Goal: Find specific page/section: Find specific page/section

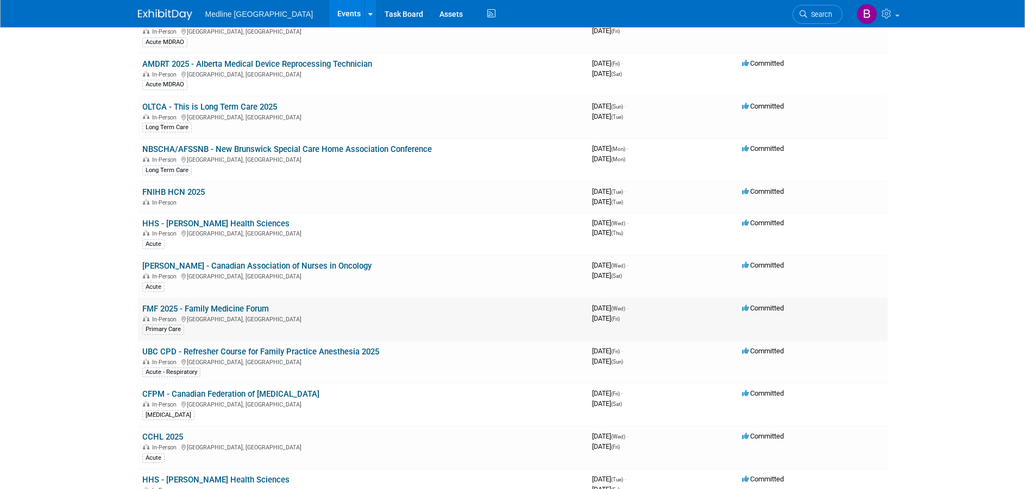
scroll to position [611, 0]
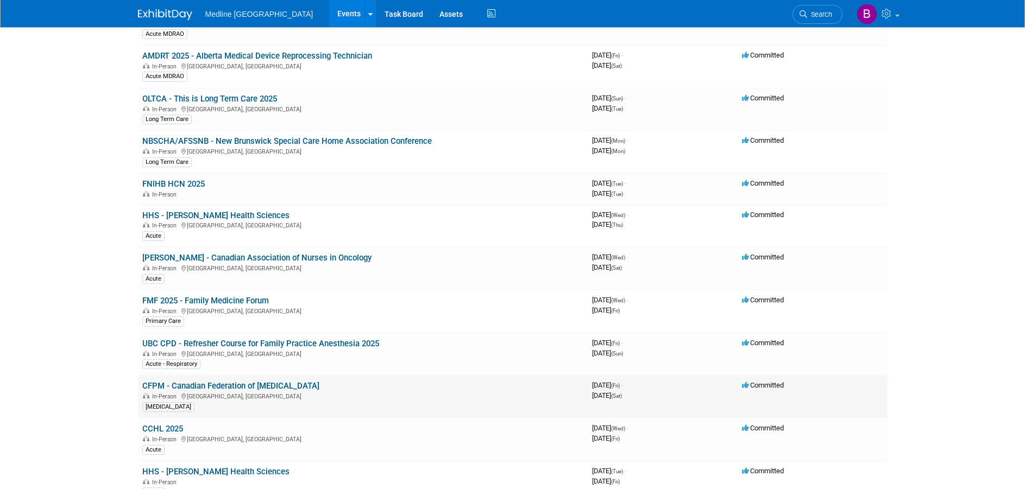
click at [281, 385] on link "CFPM - Canadian Federation of [MEDICAL_DATA]" at bounding box center [230, 386] width 177 height 10
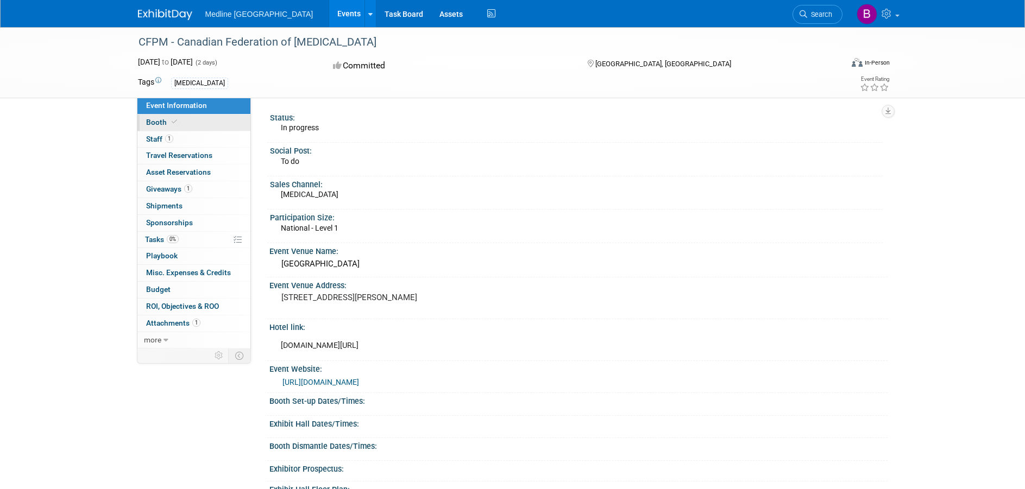
click at [168, 125] on span "Booth" at bounding box center [162, 122] width 33 height 9
select select "4"
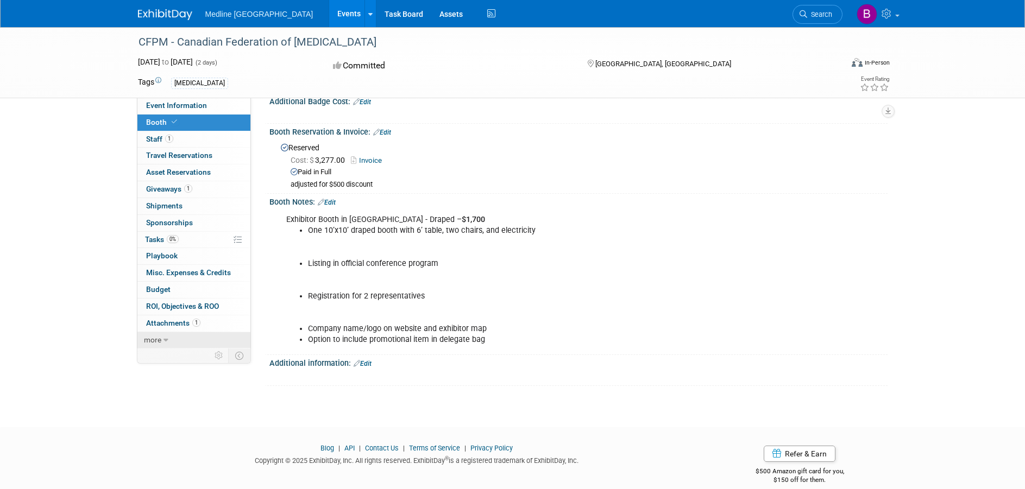
scroll to position [205, 0]
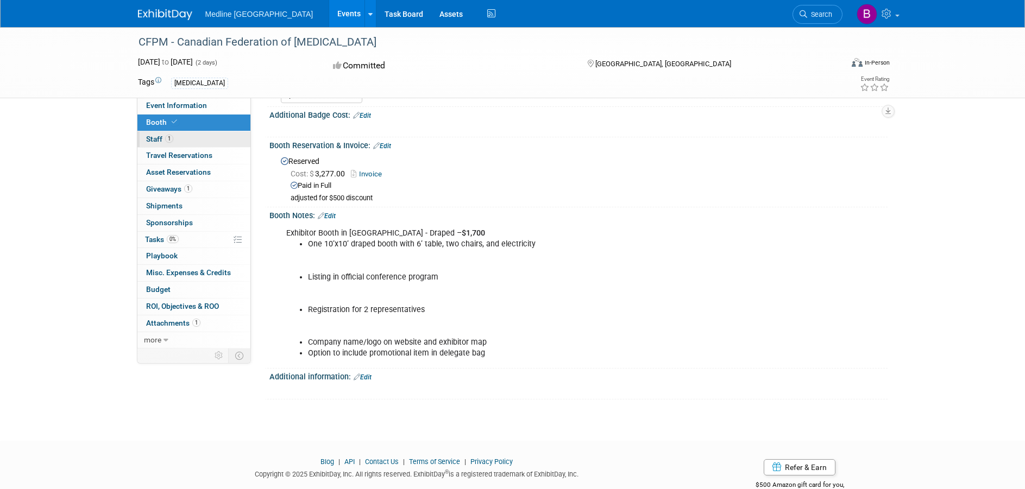
click at [174, 141] on link "1 Staff 1" at bounding box center [193, 139] width 113 height 16
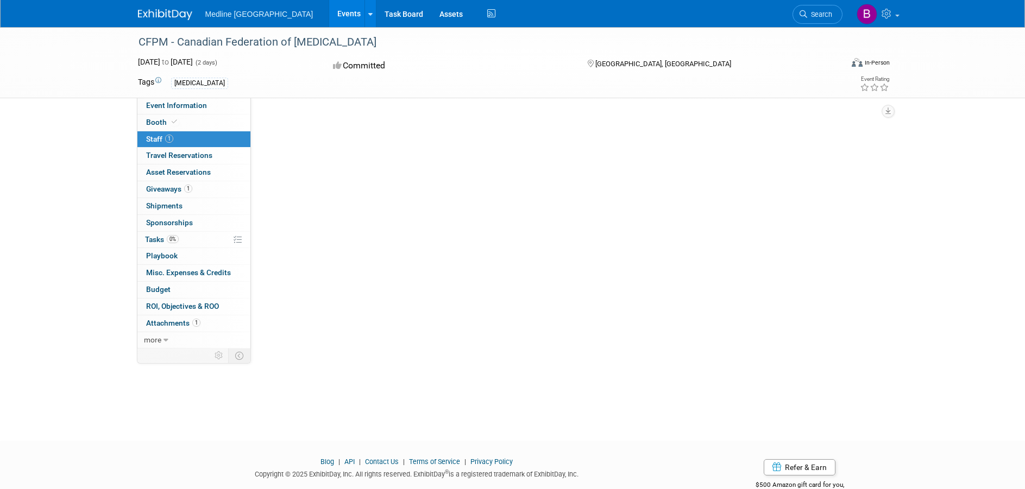
scroll to position [0, 0]
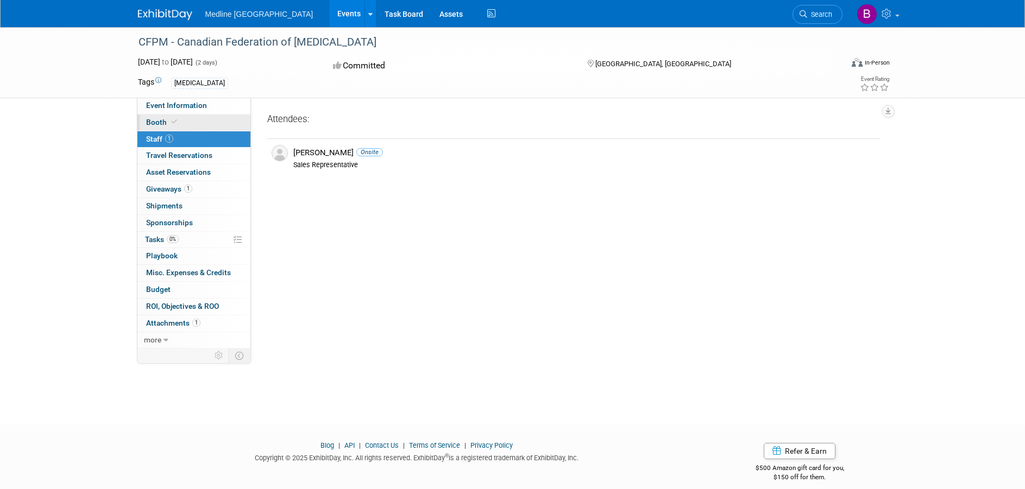
click at [161, 120] on span "Booth" at bounding box center [162, 122] width 33 height 9
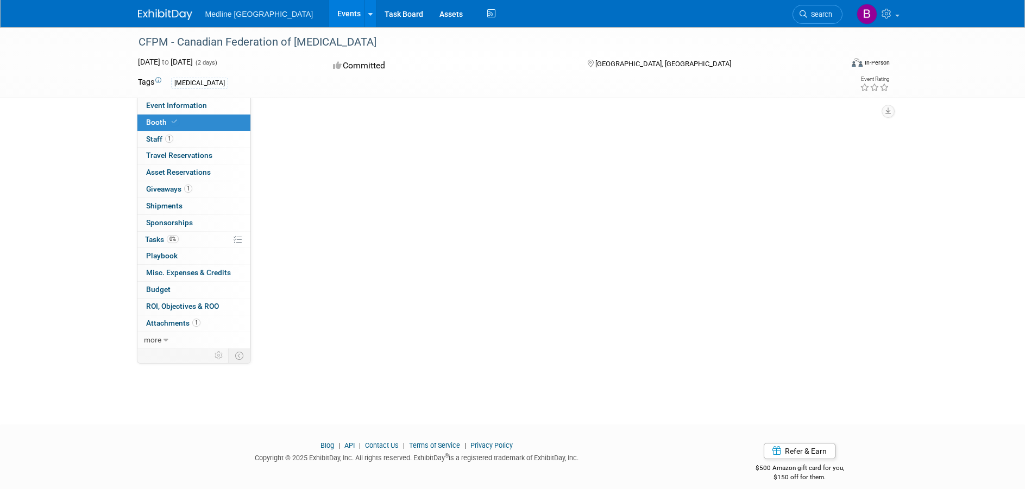
select select "4"
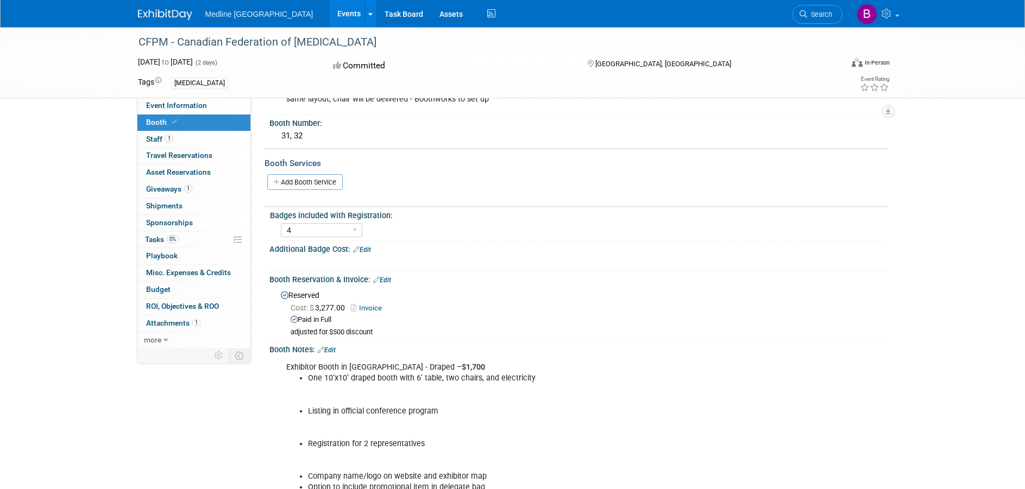
scroll to position [68, 0]
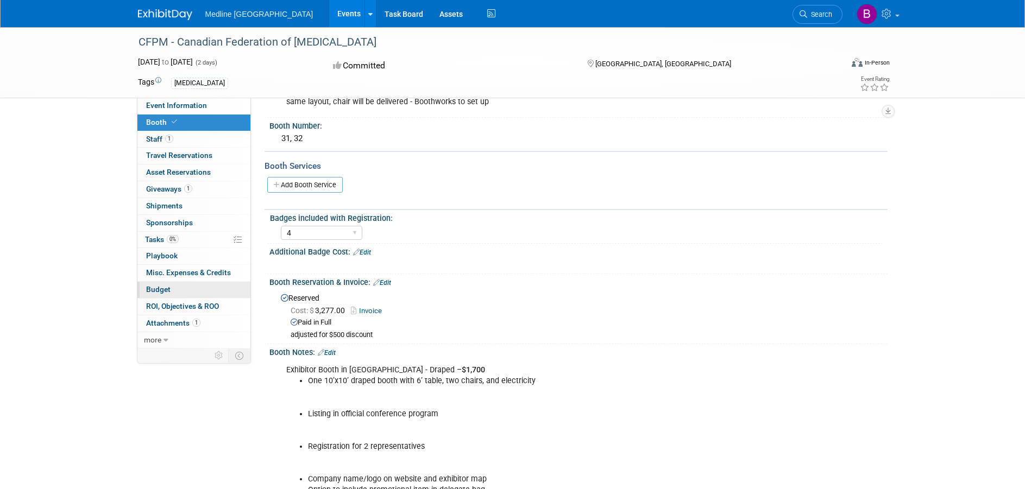
click at [149, 294] on link "Budget" at bounding box center [193, 290] width 113 height 16
